Goal: Use online tool/utility: Utilize a website feature to perform a specific function

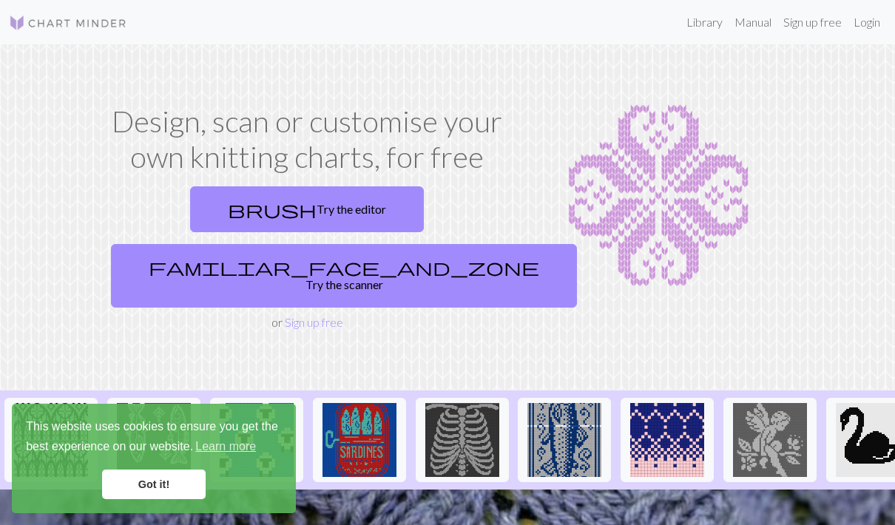
click at [207, 203] on link "brush Try the editor" at bounding box center [307, 209] width 234 height 46
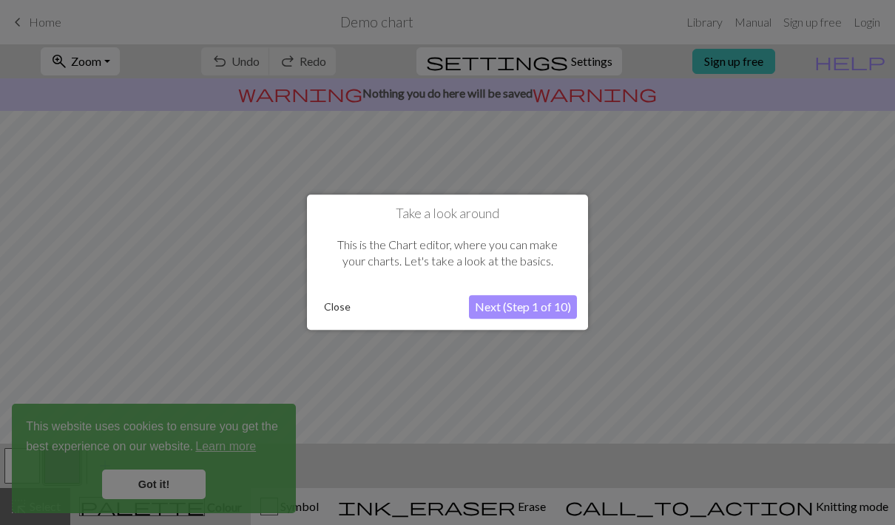
click at [530, 311] on button "Next (Step 1 of 10)" at bounding box center [523, 308] width 108 height 24
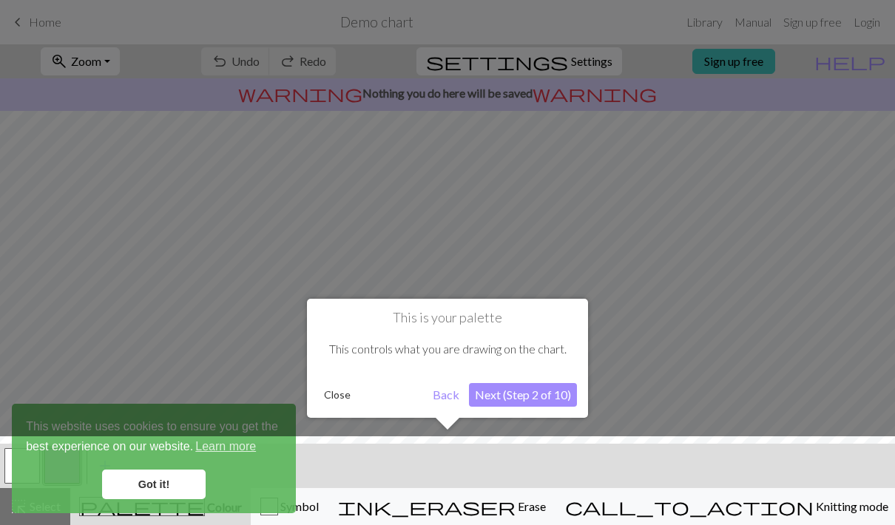
click at [524, 397] on button "Next (Step 2 of 10)" at bounding box center [523, 395] width 108 height 24
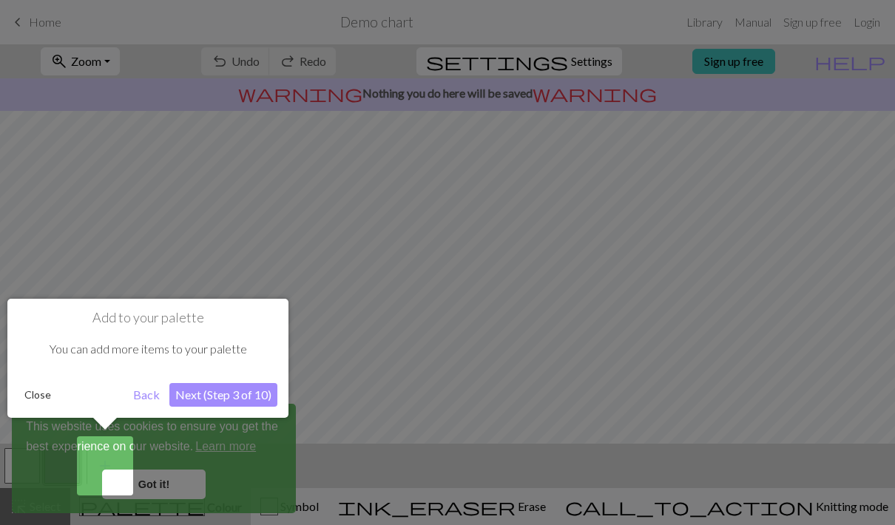
click at [239, 398] on button "Next (Step 3 of 10)" at bounding box center [223, 395] width 108 height 24
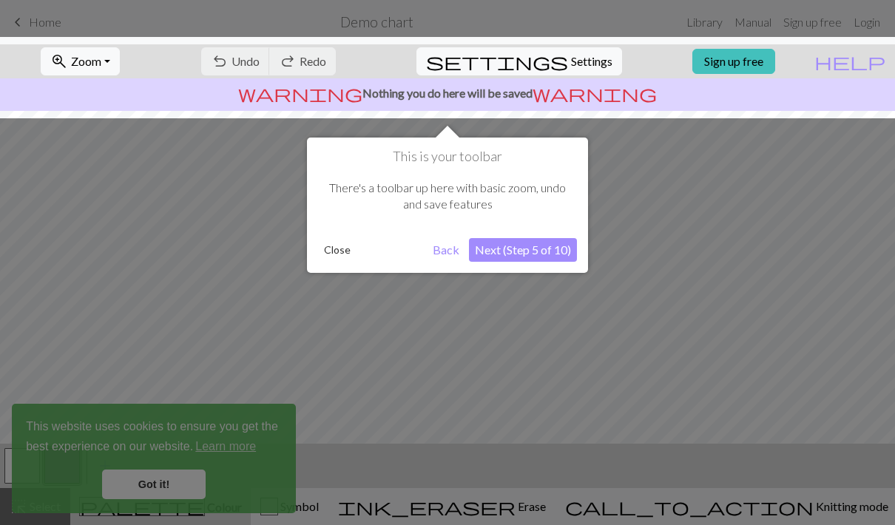
click at [543, 255] on button "Next (Step 5 of 10)" at bounding box center [523, 250] width 108 height 24
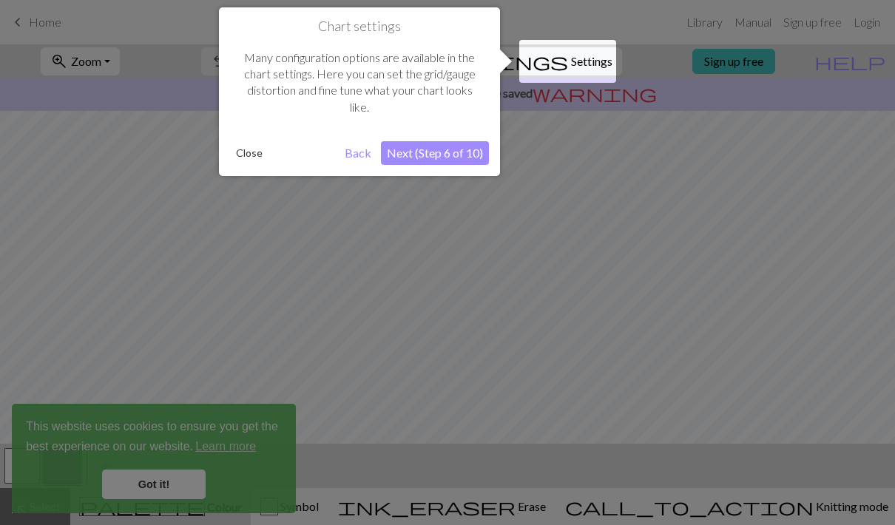
click at [440, 161] on button "Next (Step 6 of 10)" at bounding box center [435, 153] width 108 height 24
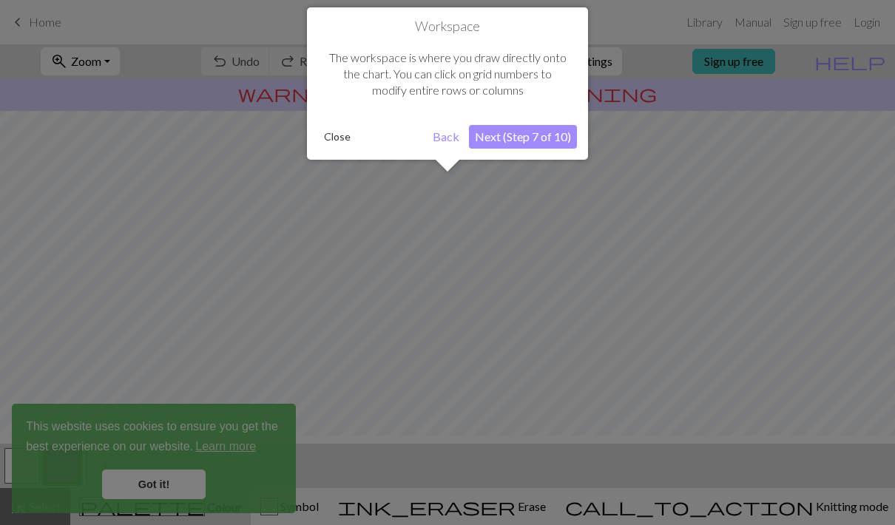
scroll to position [89, 0]
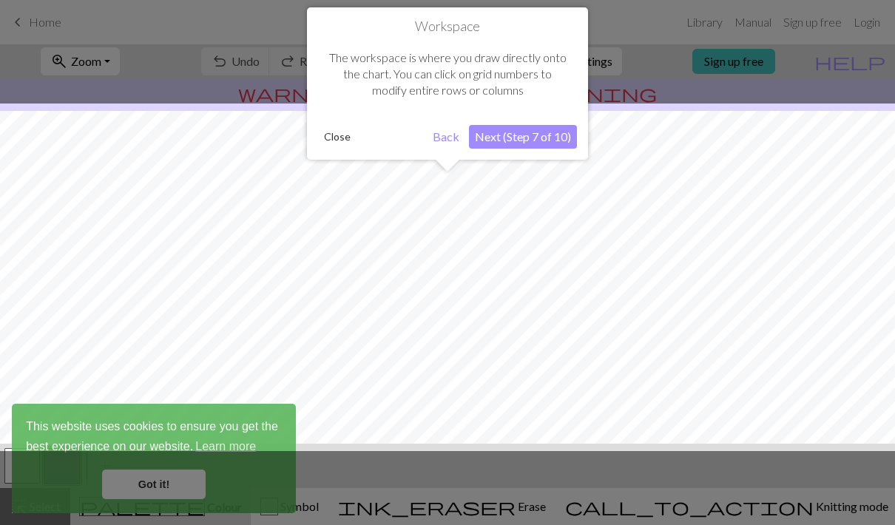
click at [533, 139] on button "Next (Step 7 of 10)" at bounding box center [523, 137] width 108 height 24
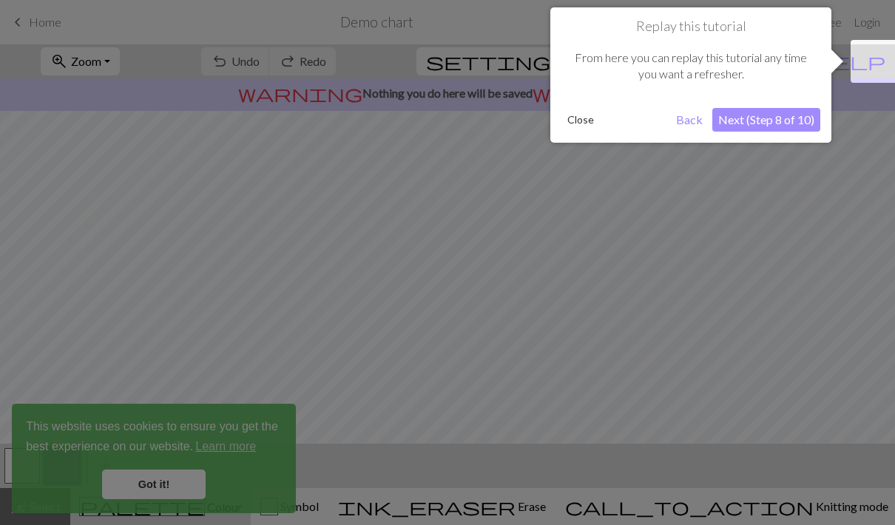
click at [772, 120] on button "Next (Step 8 of 10)" at bounding box center [767, 120] width 108 height 24
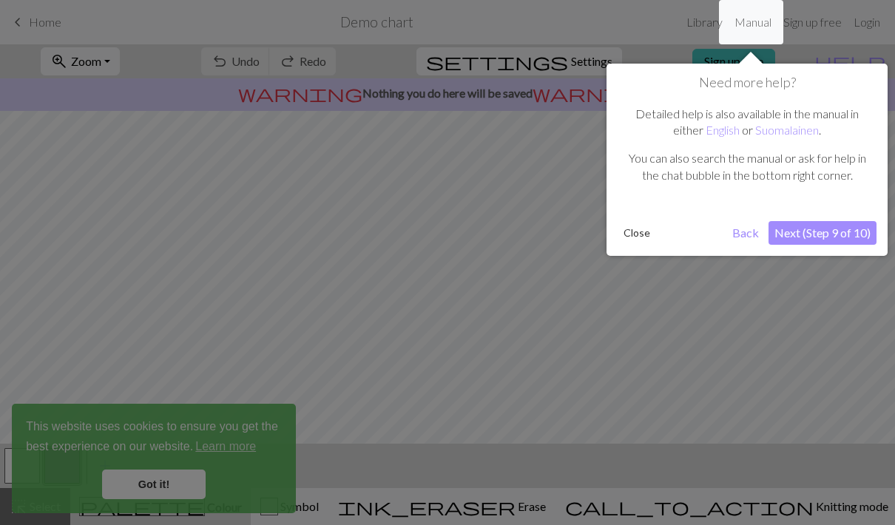
click at [809, 242] on button "Next (Step 9 of 10)" at bounding box center [823, 233] width 108 height 24
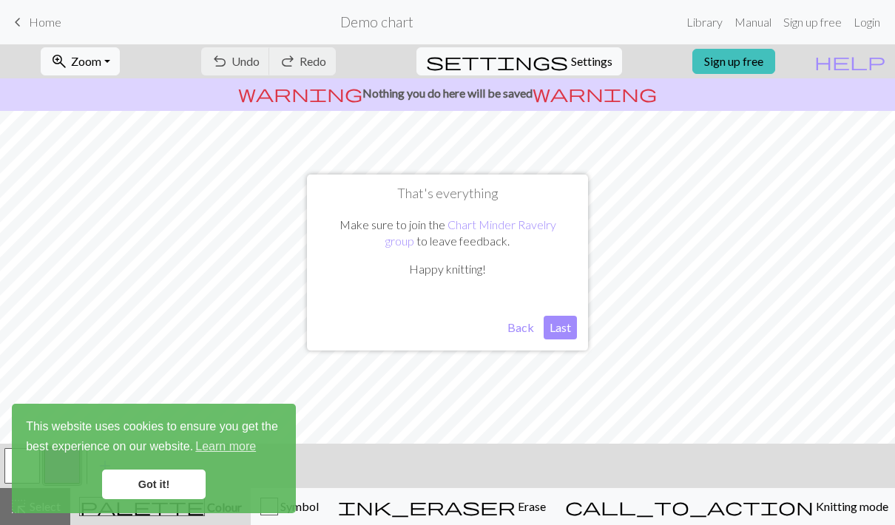
click at [552, 326] on button "Last" at bounding box center [560, 328] width 33 height 24
click at [545, 63] on span "settings" at bounding box center [497, 61] width 142 height 21
select select "aran"
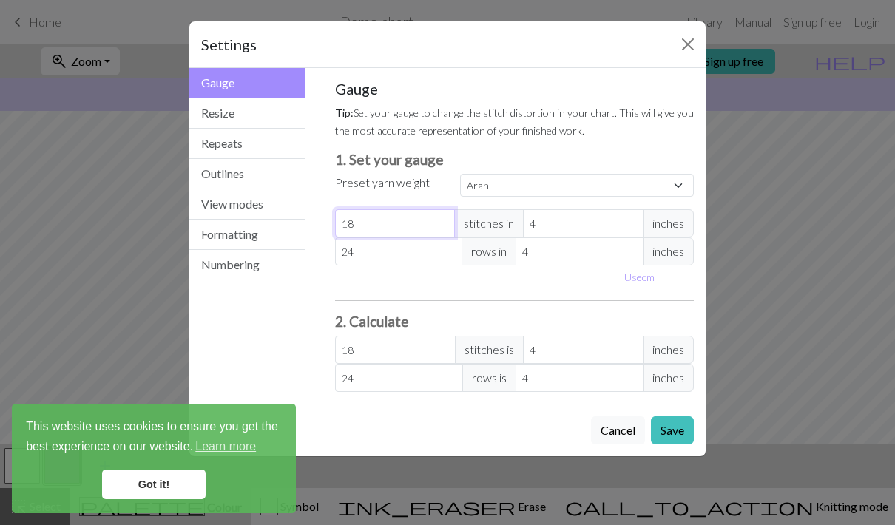
click at [363, 215] on input "18" at bounding box center [395, 223] width 121 height 28
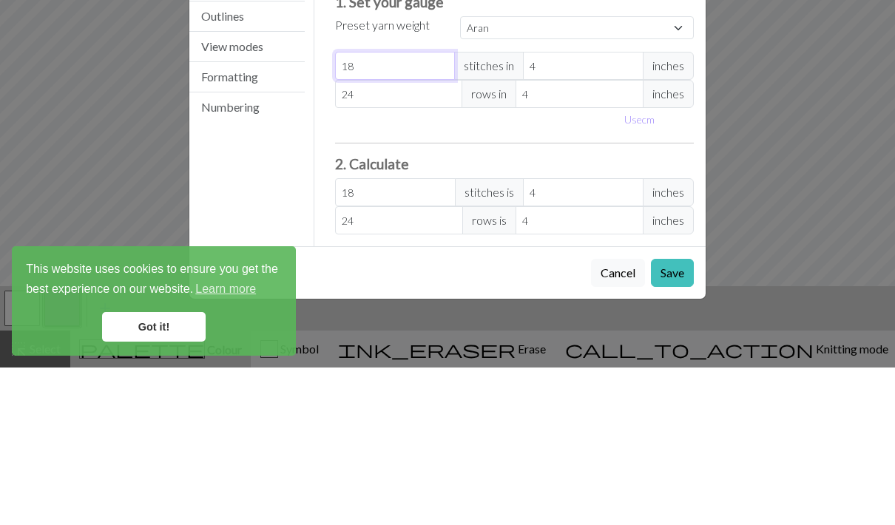
click at [379, 209] on input "18" at bounding box center [395, 223] width 121 height 28
type input "1"
select select "custom"
type input "1"
type input "0"
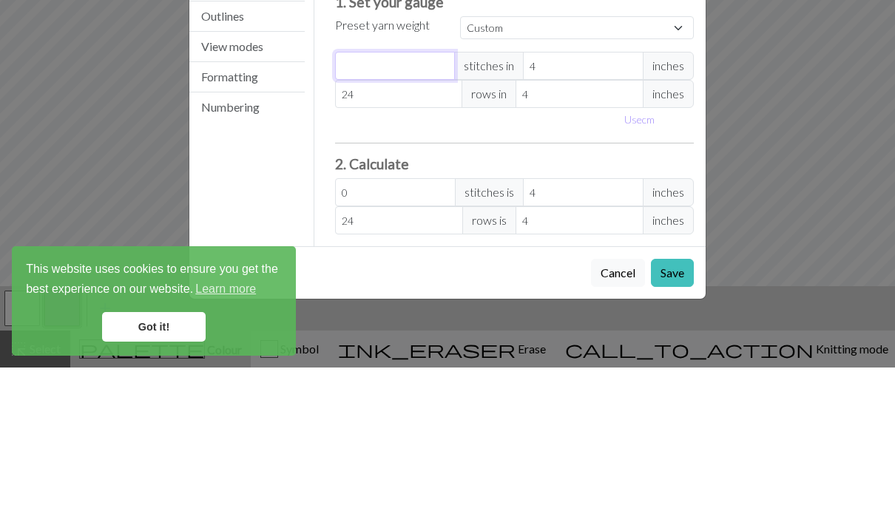
type input "2"
type input "21"
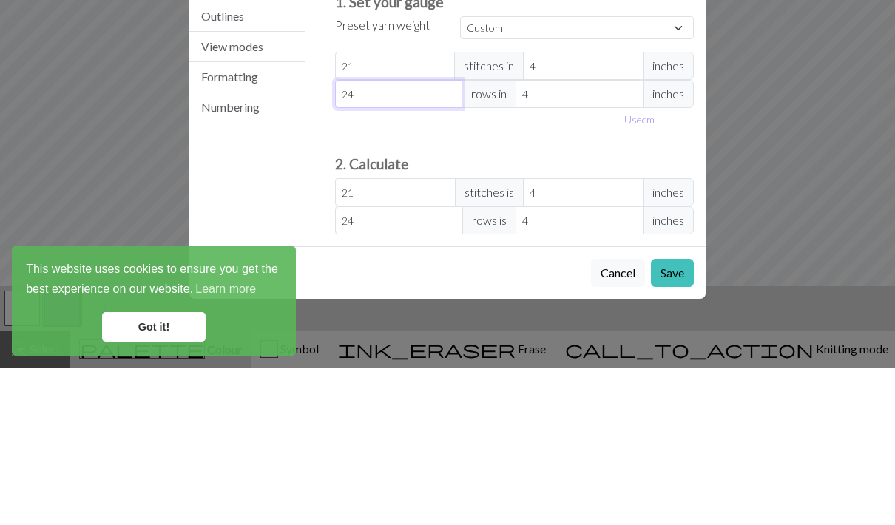
click at [374, 238] on input "24" at bounding box center [399, 252] width 128 height 28
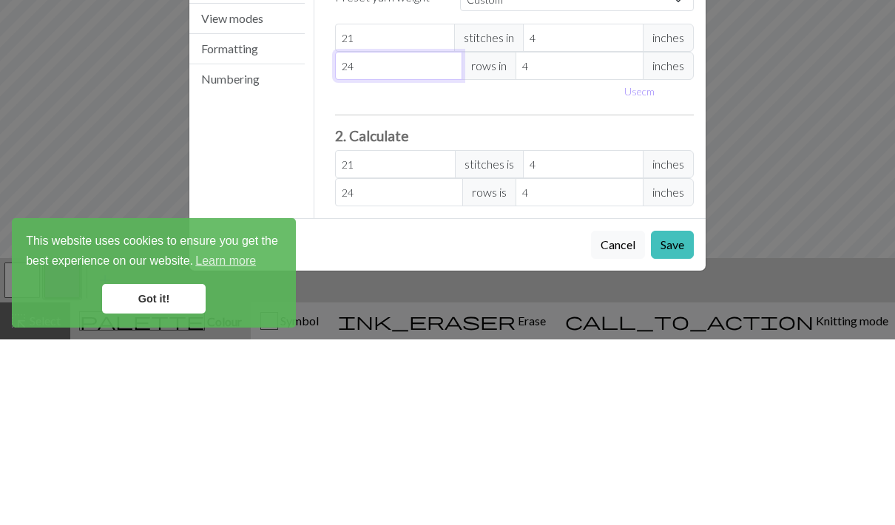
type input "2"
type input "0"
type input "2"
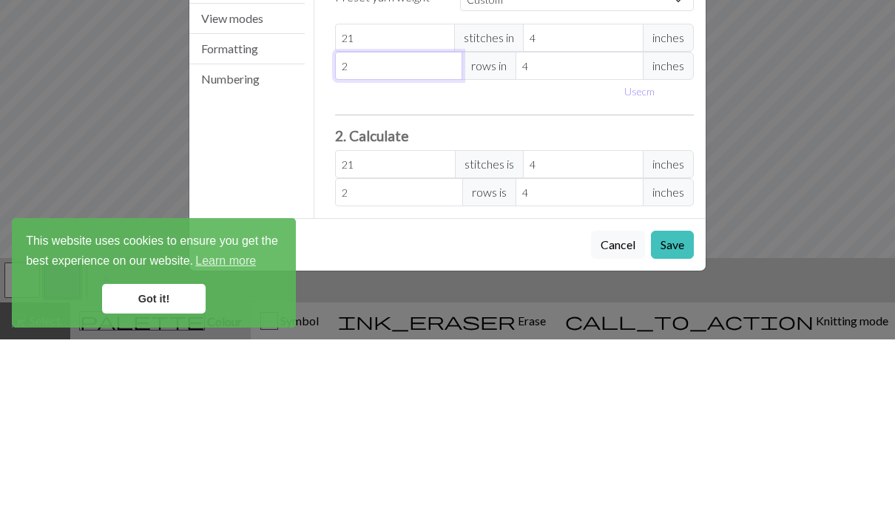
type input "28"
click at [638, 266] on button "Use cm" at bounding box center [640, 277] width 44 height 23
type input "10.16"
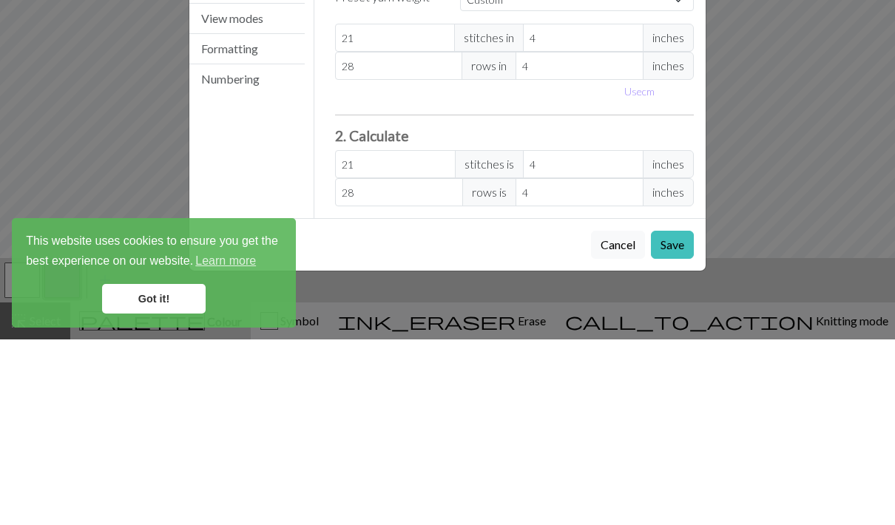
type input "10.16"
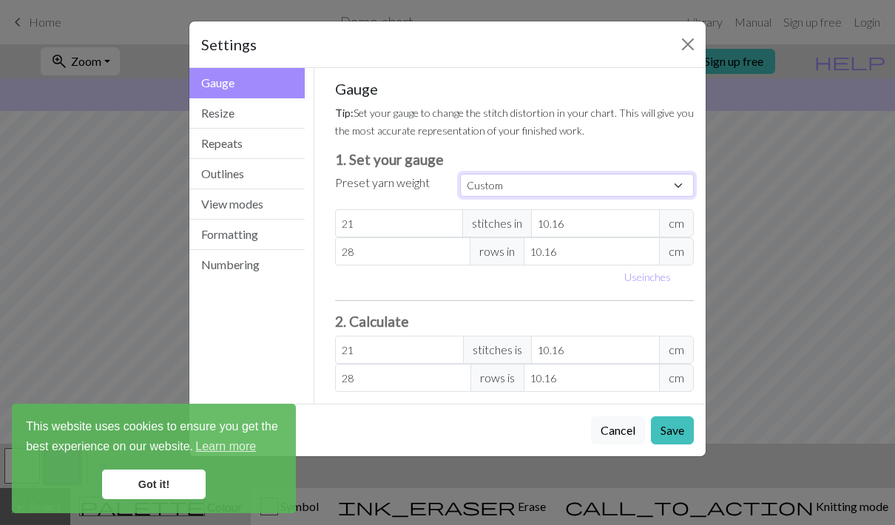
click at [680, 177] on select "Custom Square Lace Light Fingering Fingering Sport Double knit Worsted Aran Bul…" at bounding box center [577, 185] width 234 height 23
select select "dk"
type input "22"
type input "30"
type input "22"
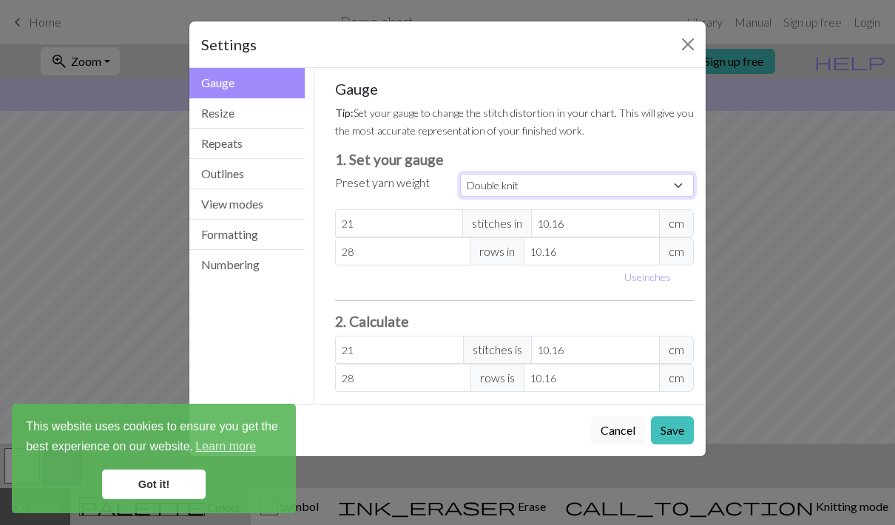
type input "30"
click at [665, 428] on button "Save" at bounding box center [672, 431] width 43 height 28
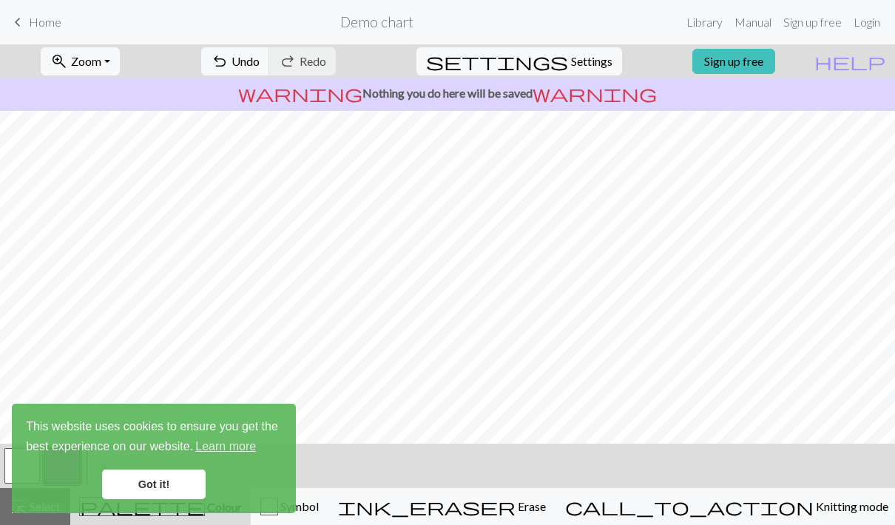
click at [550, 53] on span "settings" at bounding box center [497, 61] width 142 height 21
select select "dk"
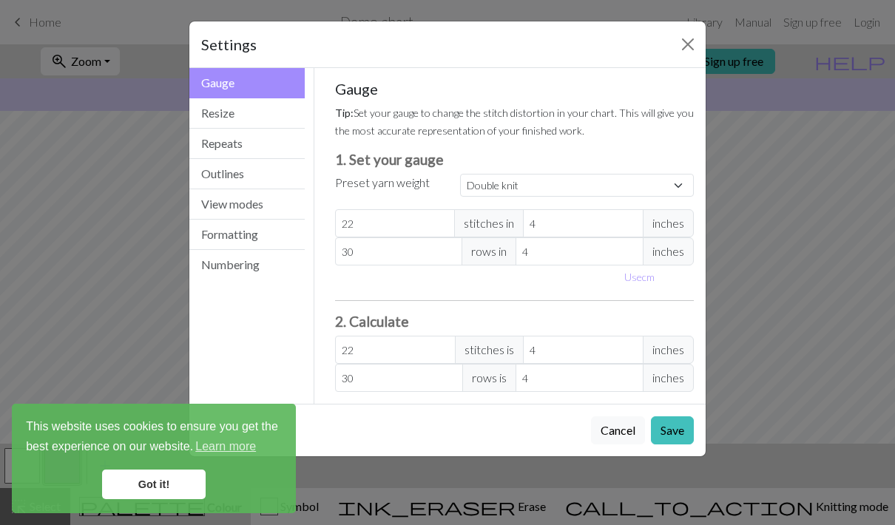
click at [277, 200] on button "View modes" at bounding box center [246, 204] width 115 height 30
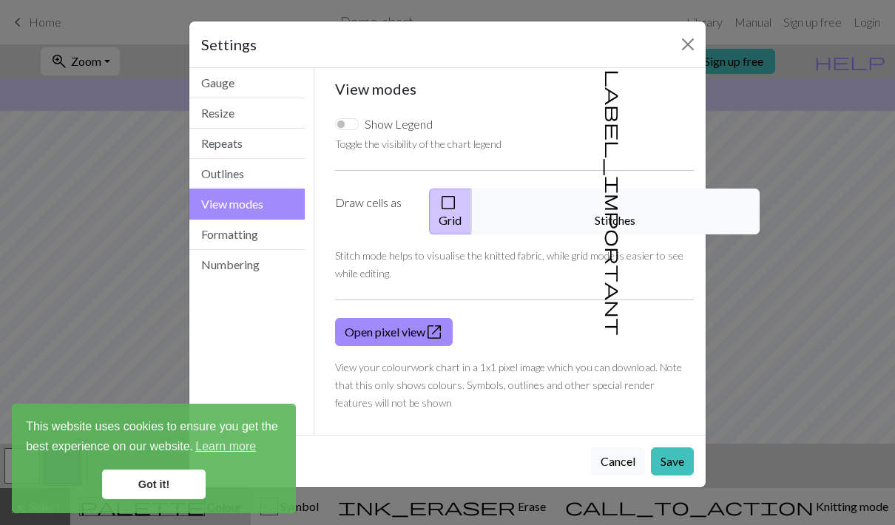
click at [689, 33] on button "Close" at bounding box center [688, 45] width 24 height 24
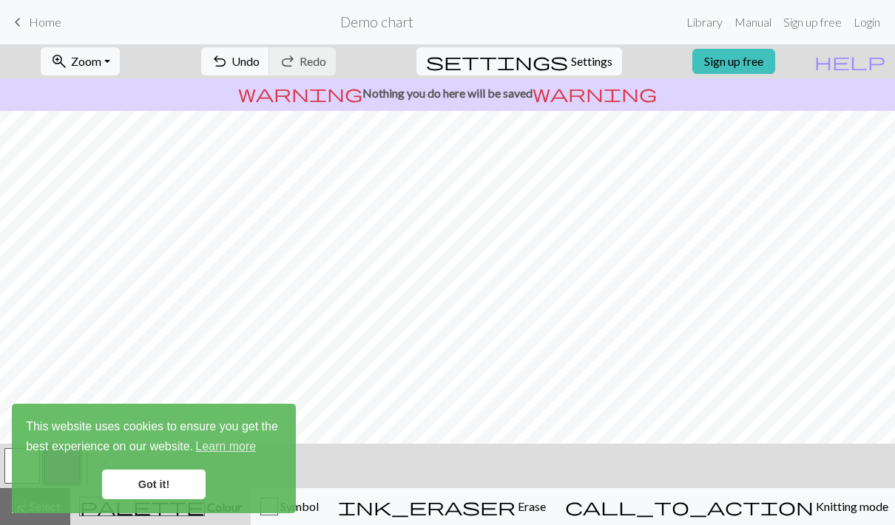
click at [695, 18] on link "Library" at bounding box center [705, 22] width 48 height 30
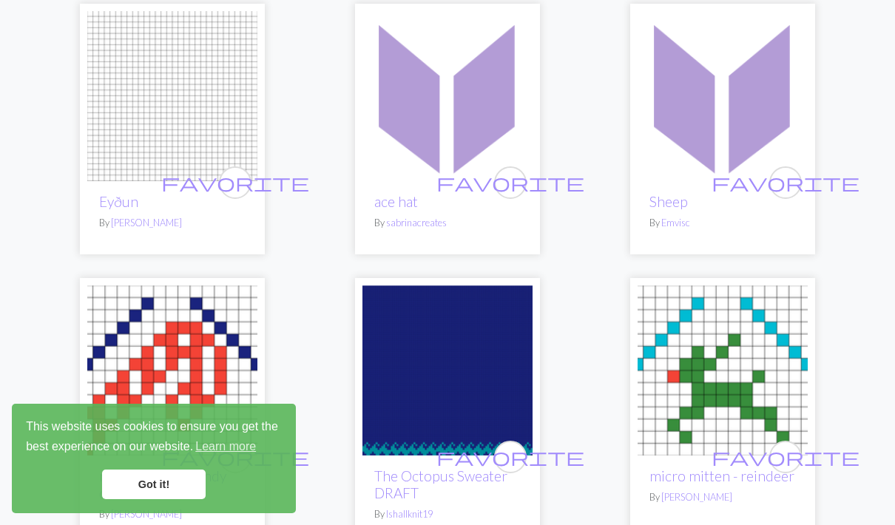
scroll to position [4419, 0]
